Goal: Task Accomplishment & Management: Manage account settings

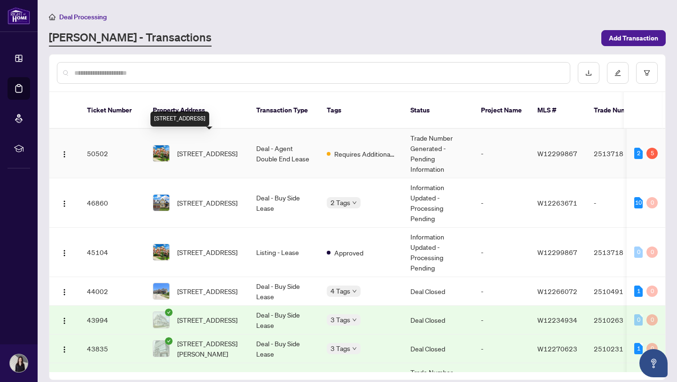
click at [201, 152] on span "[STREET_ADDRESS]" at bounding box center [207, 153] width 60 height 10
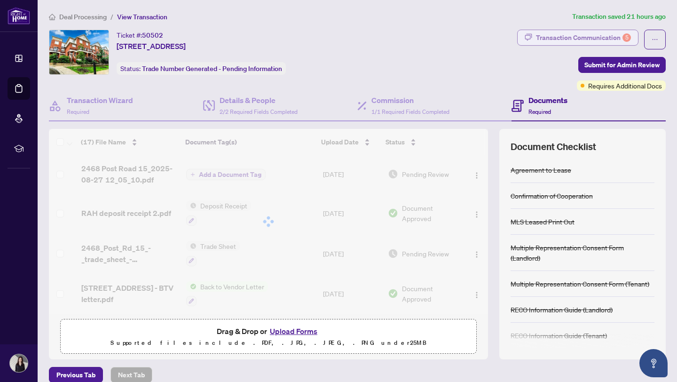
click at [607, 35] on div "Transaction Communication 5" at bounding box center [583, 37] width 95 height 15
type textarea "**********"
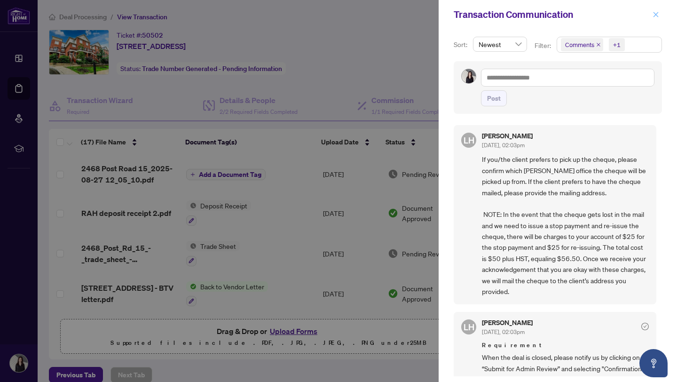
click at [654, 14] on icon "close" at bounding box center [655, 14] width 5 height 5
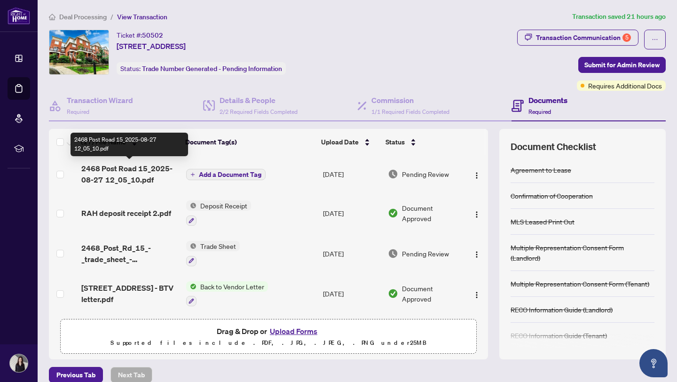
click at [109, 171] on span "2468 Post Road 15_2025-08-27 12_05_10.pdf" at bounding box center [129, 174] width 97 height 23
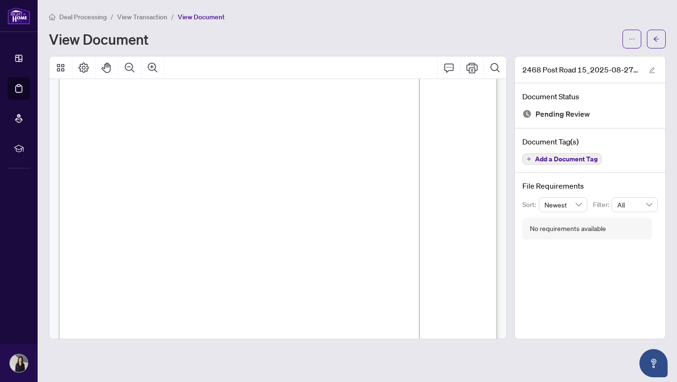
scroll to position [474, 0]
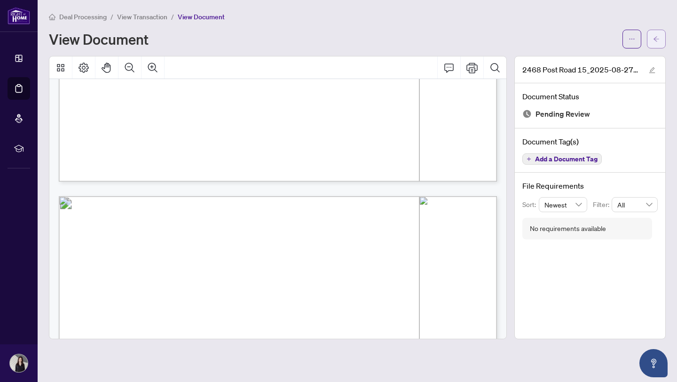
click at [659, 37] on icon "arrow-left" at bounding box center [656, 39] width 7 height 7
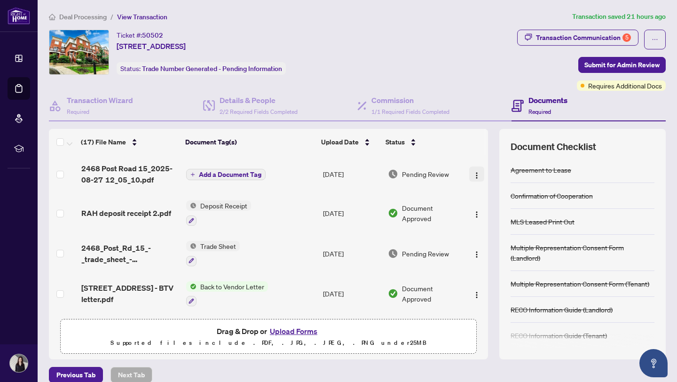
click at [470, 175] on button "button" at bounding box center [476, 173] width 15 height 15
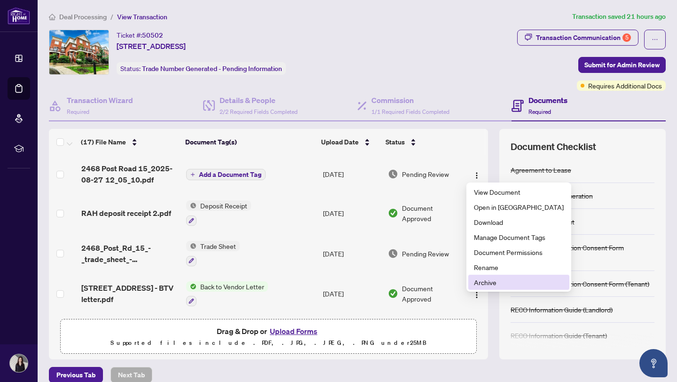
click at [482, 287] on span "Archive" at bounding box center [519, 282] width 90 height 10
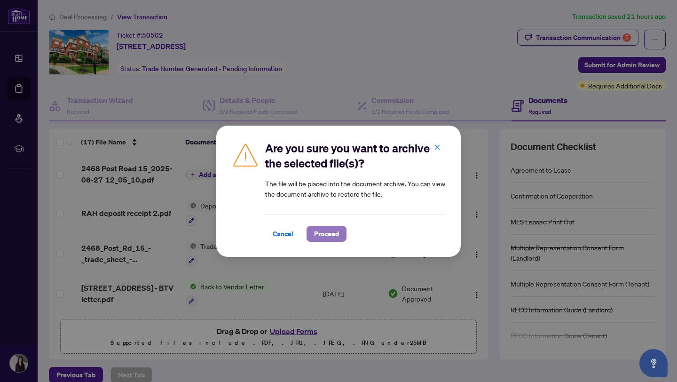
click at [327, 231] on span "Proceed" at bounding box center [326, 233] width 25 height 15
